Goal: Find specific page/section: Find specific page/section

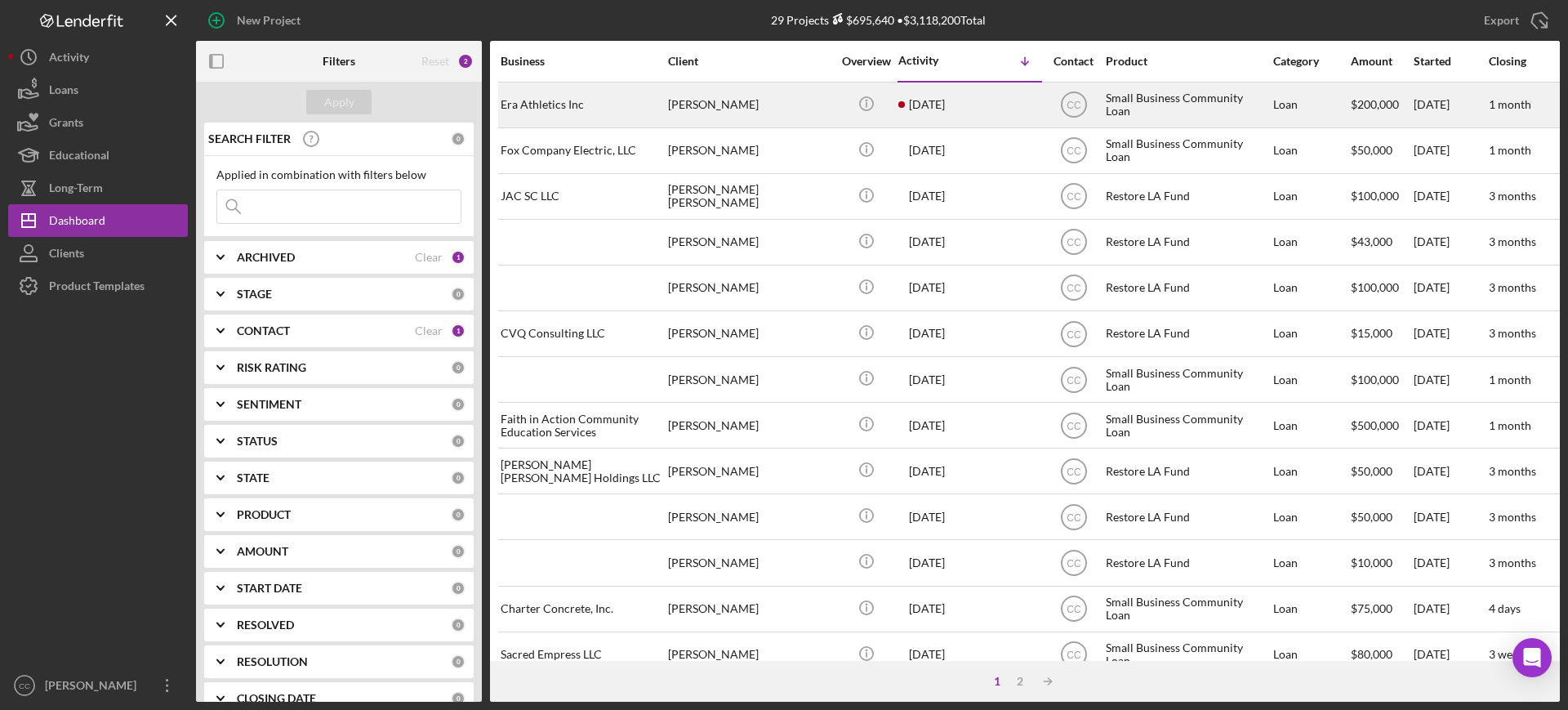
click at [780, 106] on div "[PERSON_NAME]" at bounding box center [750, 105] width 164 height 43
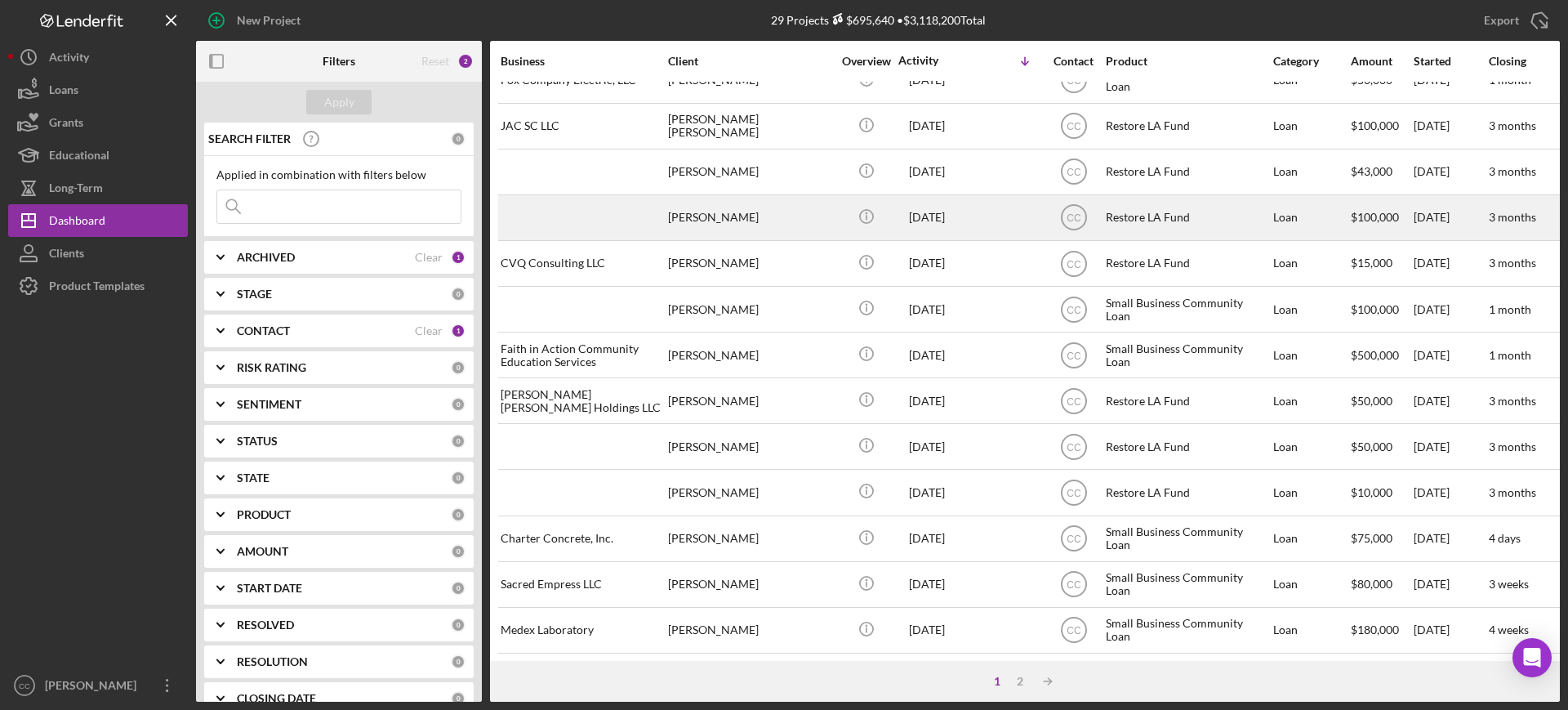
scroll to position [102, 0]
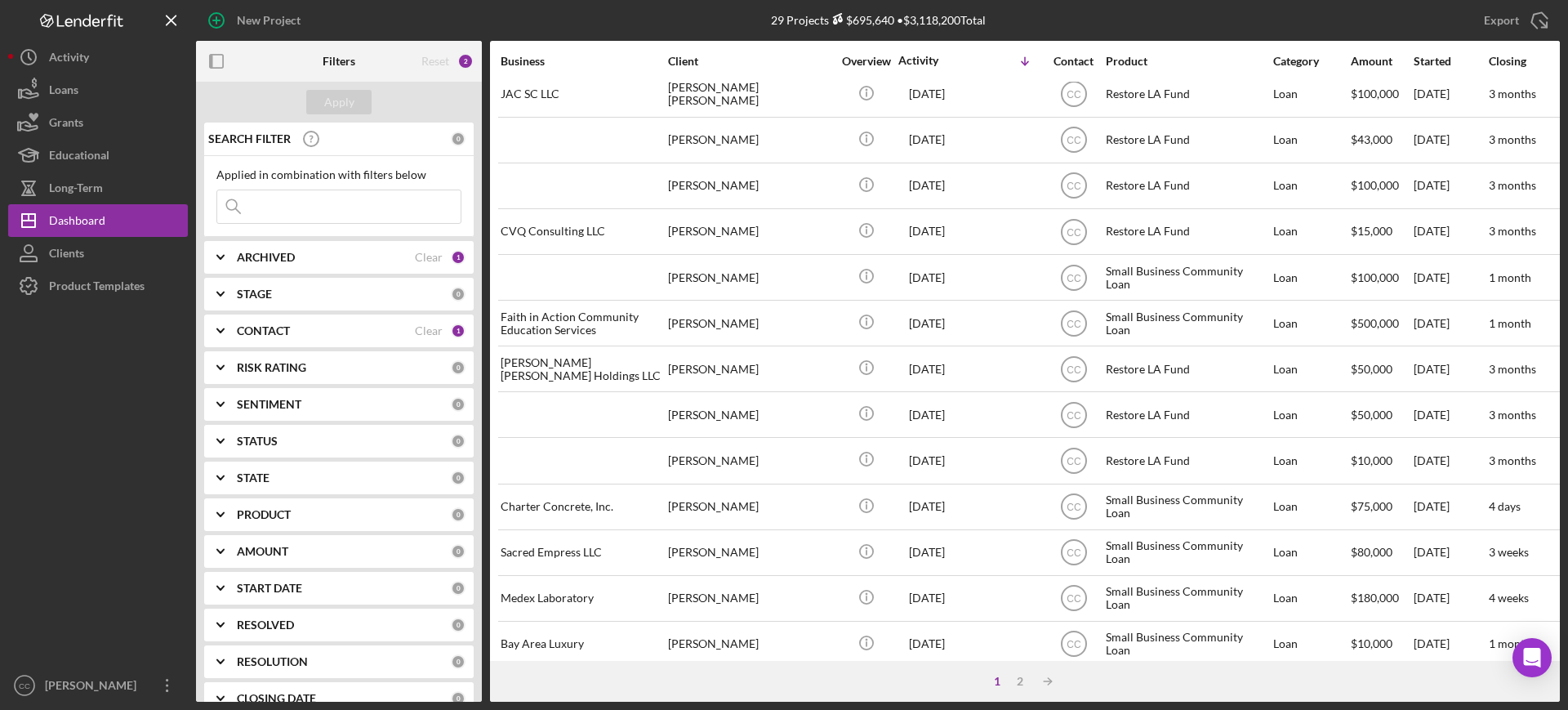
click at [325, 255] on div "ARCHIVED" at bounding box center [326, 257] width 178 height 13
click at [249, 326] on label "Active" at bounding box center [352, 324] width 219 height 17
click at [234, 326] on input "Active" at bounding box center [225, 324] width 17 height 17
checkbox input "false"
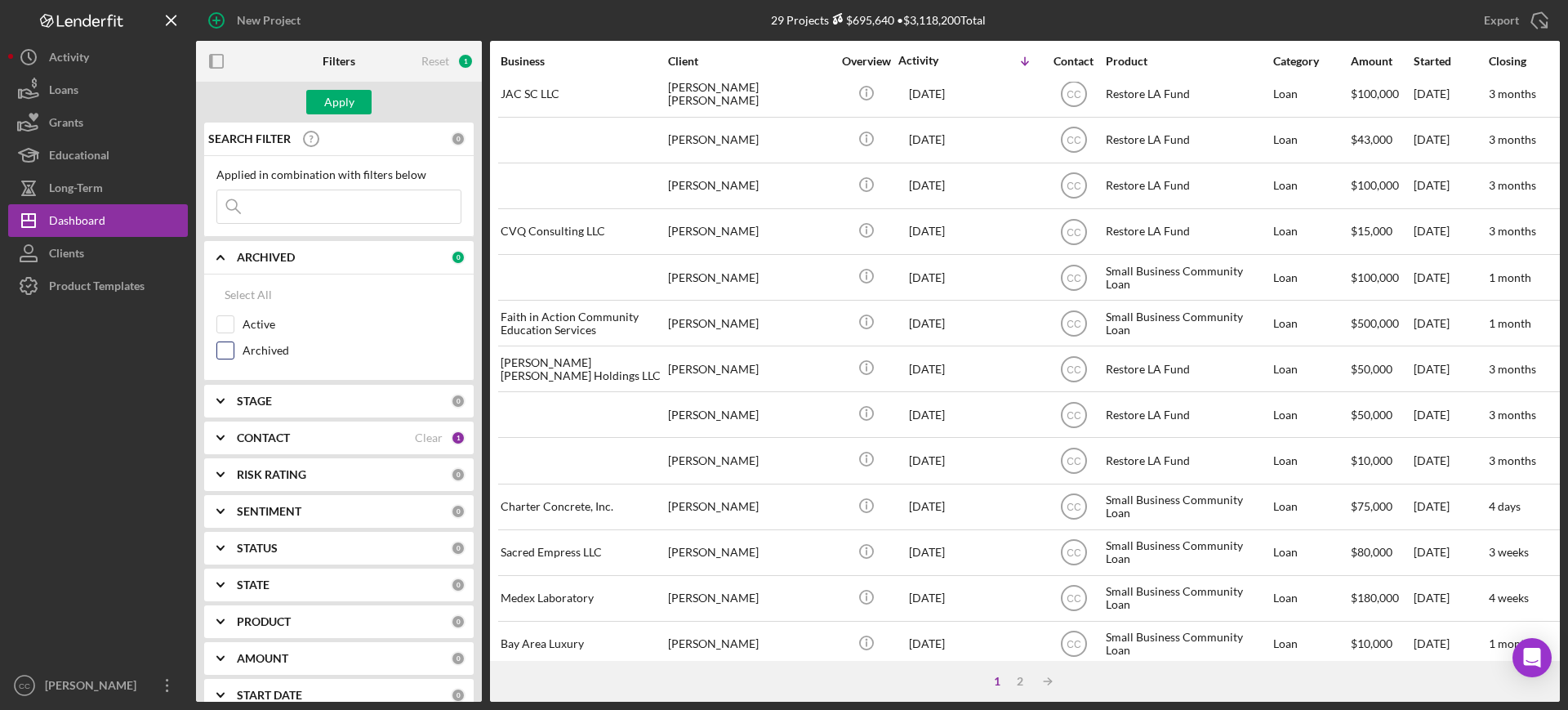
click at [255, 348] on label "Archived" at bounding box center [352, 350] width 219 height 17
click at [234, 348] on input "Archived" at bounding box center [225, 350] width 17 height 17
checkbox input "true"
click at [333, 108] on div "Apply" at bounding box center [340, 102] width 30 height 25
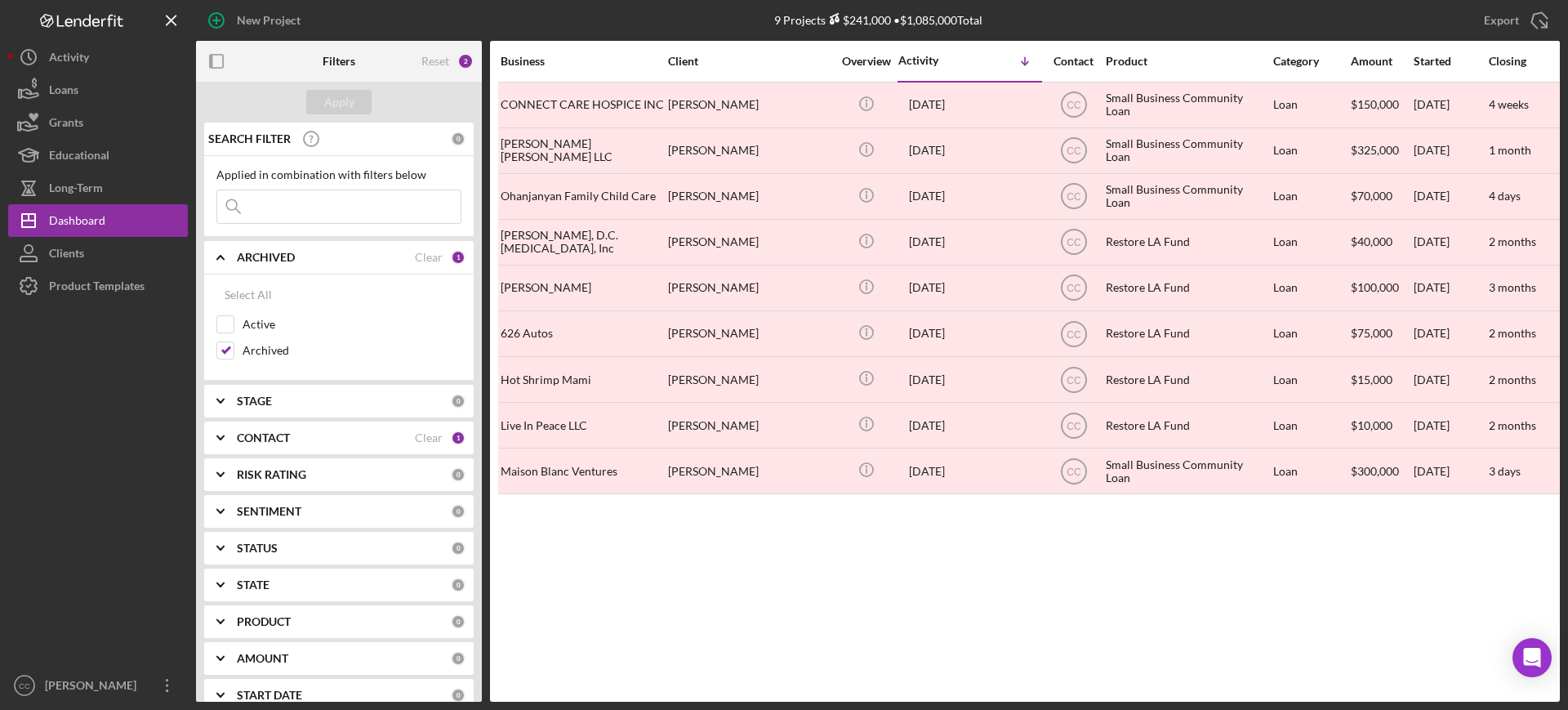
scroll to position [0, 0]
click at [254, 329] on label "Active" at bounding box center [352, 324] width 219 height 17
click at [234, 329] on input "Active" at bounding box center [225, 324] width 17 height 17
checkbox input "true"
click at [271, 348] on label "Archived" at bounding box center [352, 350] width 219 height 17
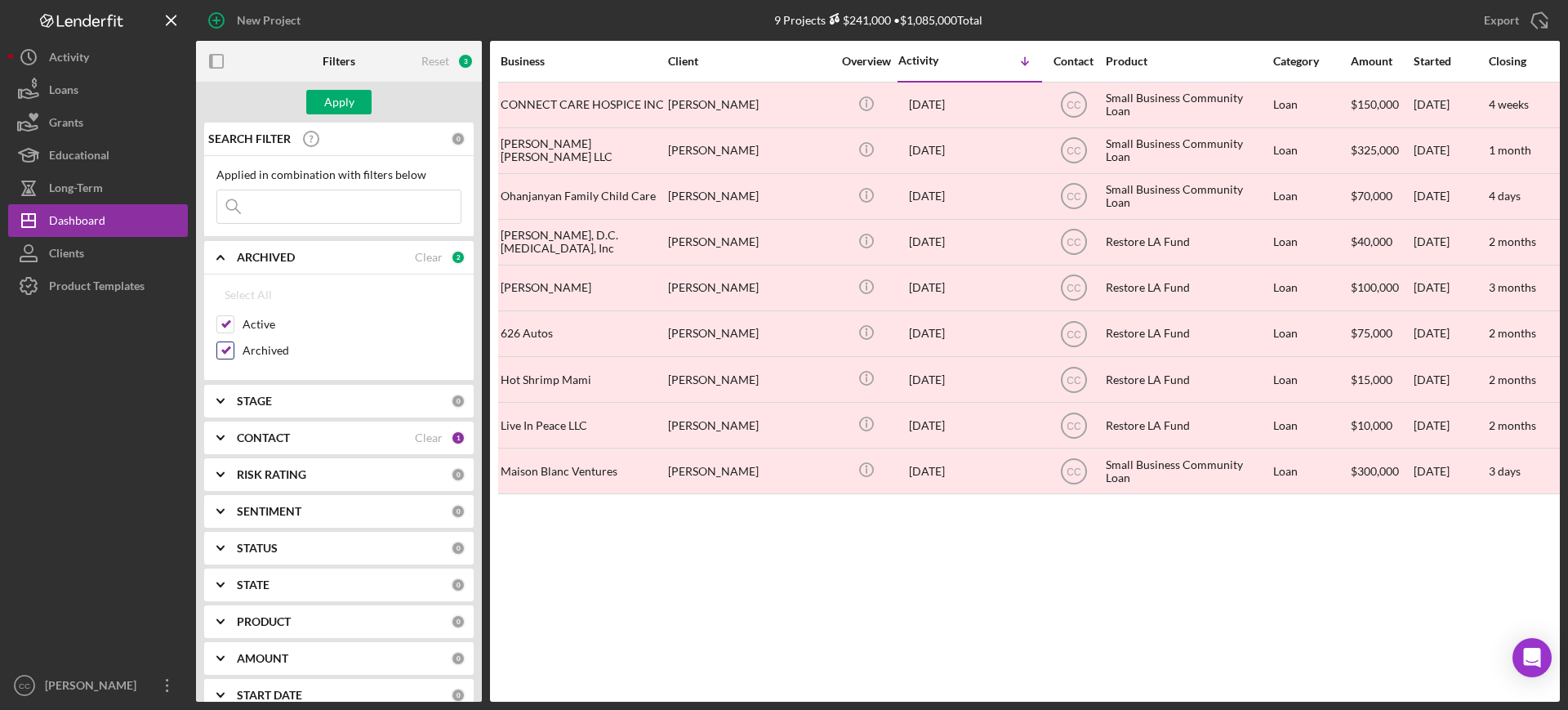
click at [234, 348] on input "Archived" at bounding box center [225, 350] width 17 height 17
checkbox input "false"
click at [320, 106] on button "Apply" at bounding box center [339, 102] width 65 height 25
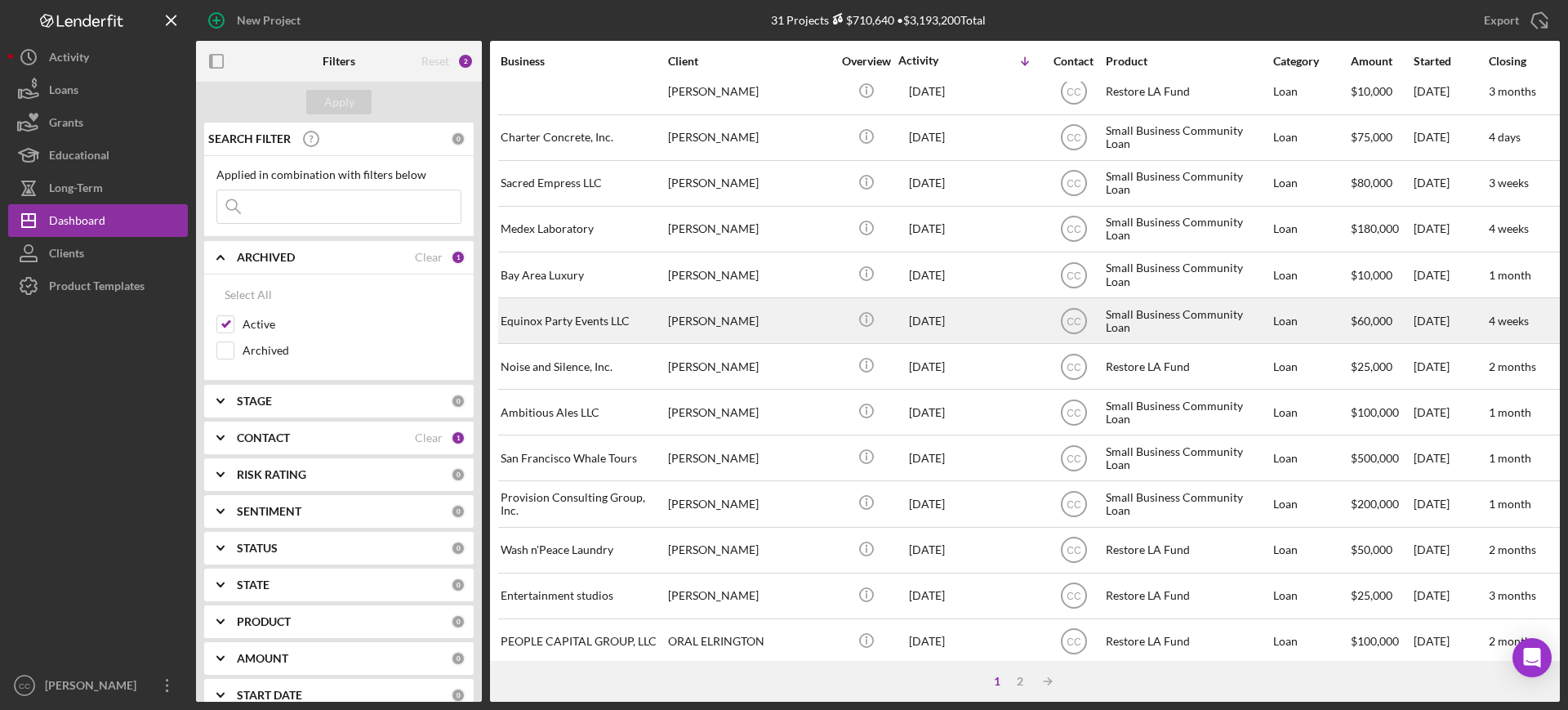
scroll to position [590, 0]
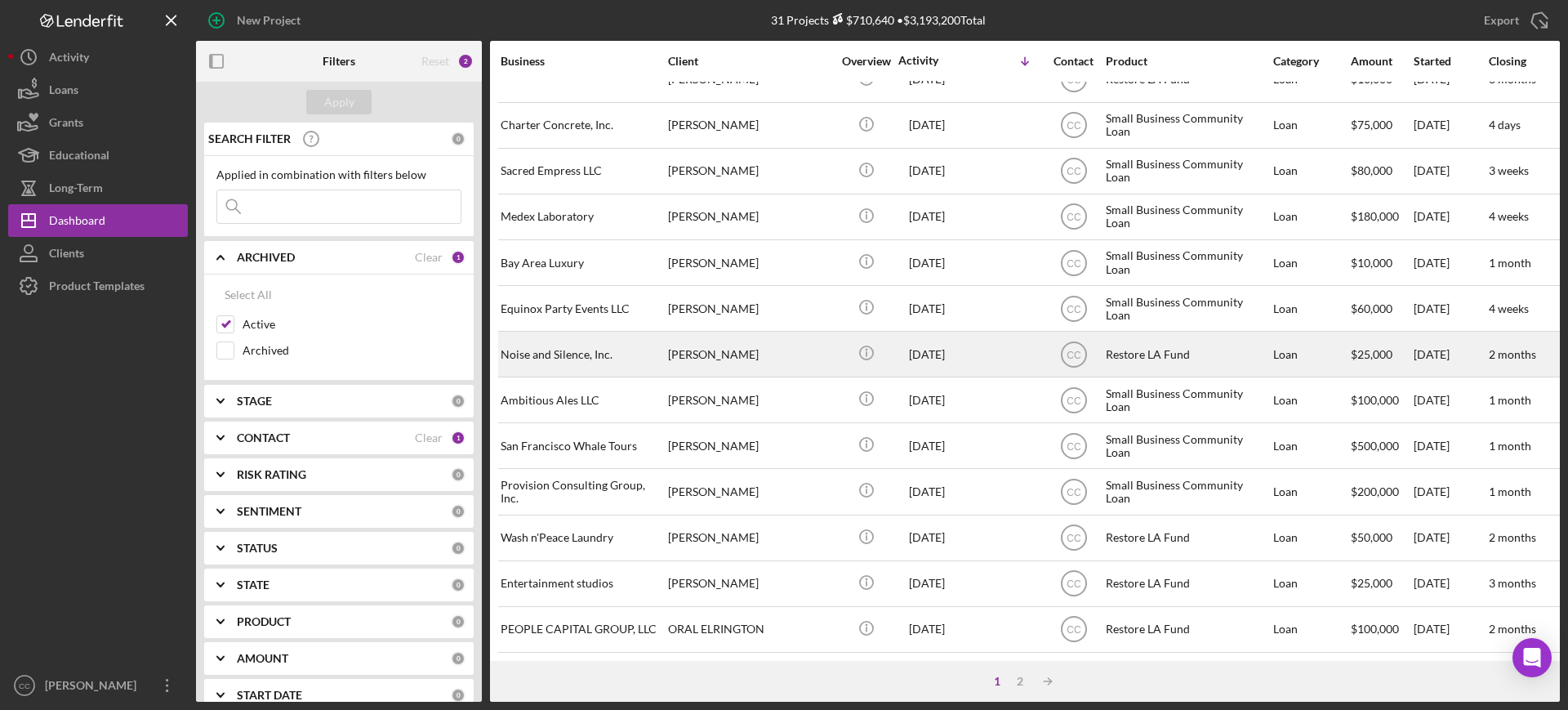
click at [800, 343] on div "[PERSON_NAME]" at bounding box center [750, 354] width 164 height 43
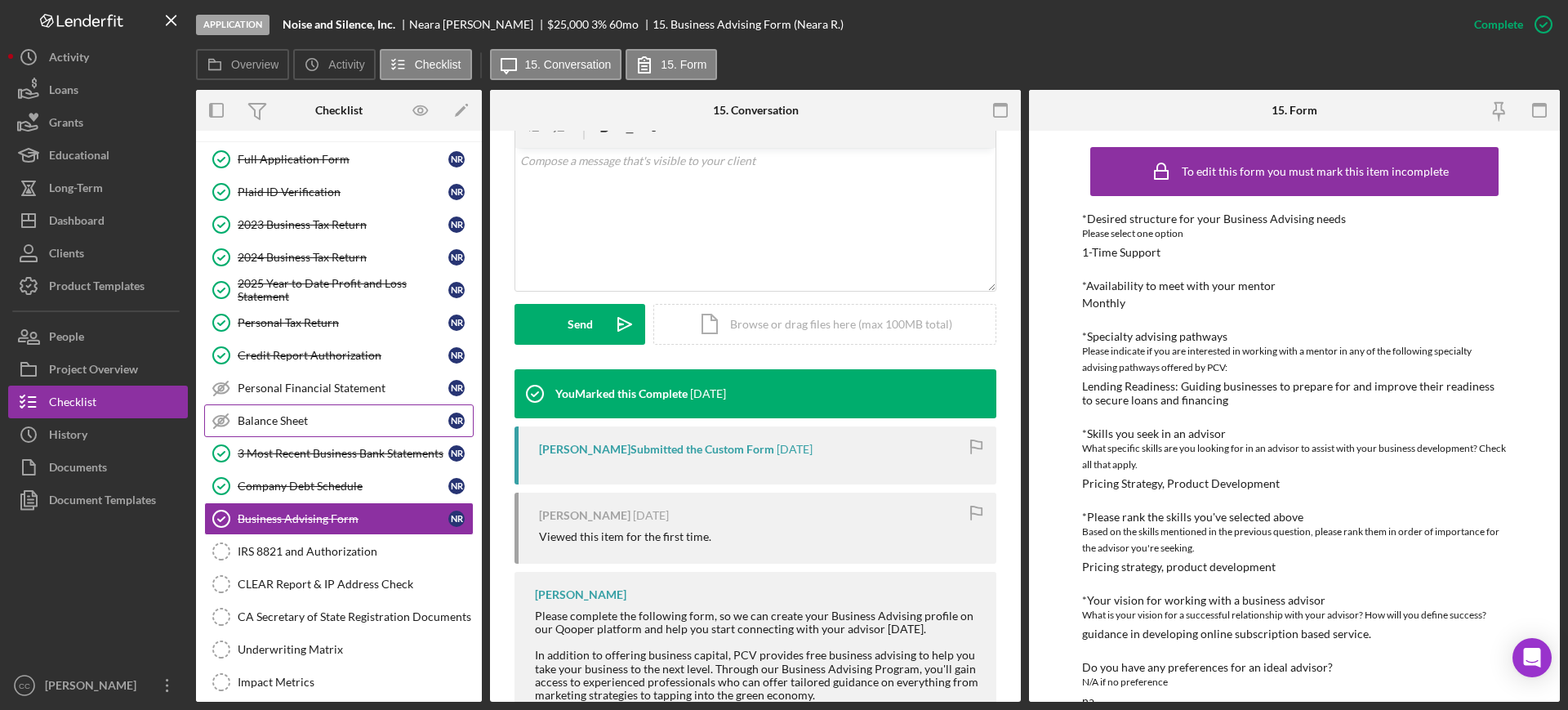
scroll to position [102, 0]
